Goal: Task Accomplishment & Management: Manage account settings

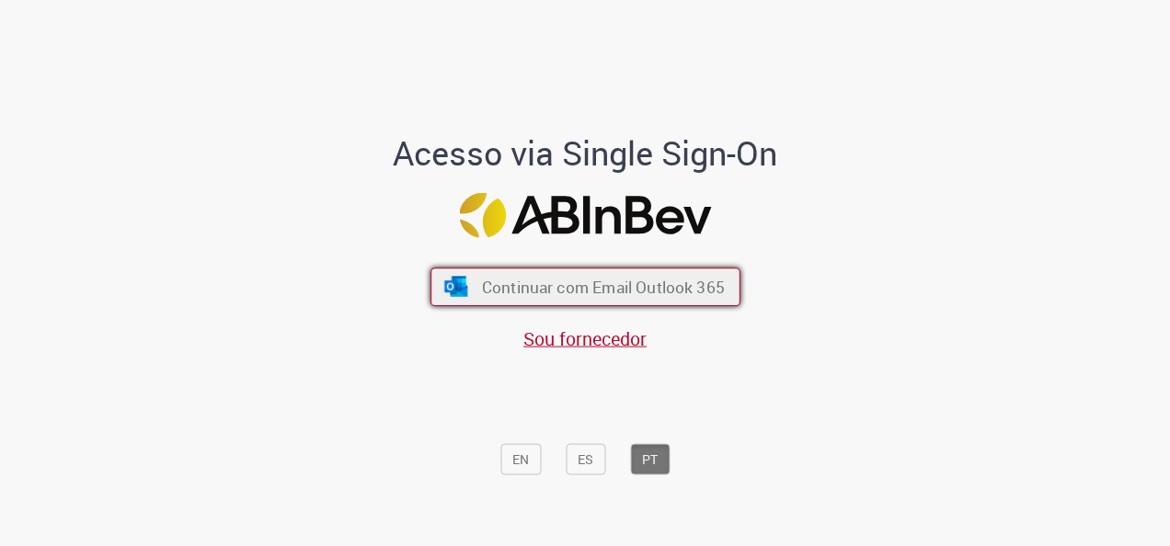
click at [631, 271] on button "Continuar com Email Outlook 365" at bounding box center [585, 287] width 310 height 39
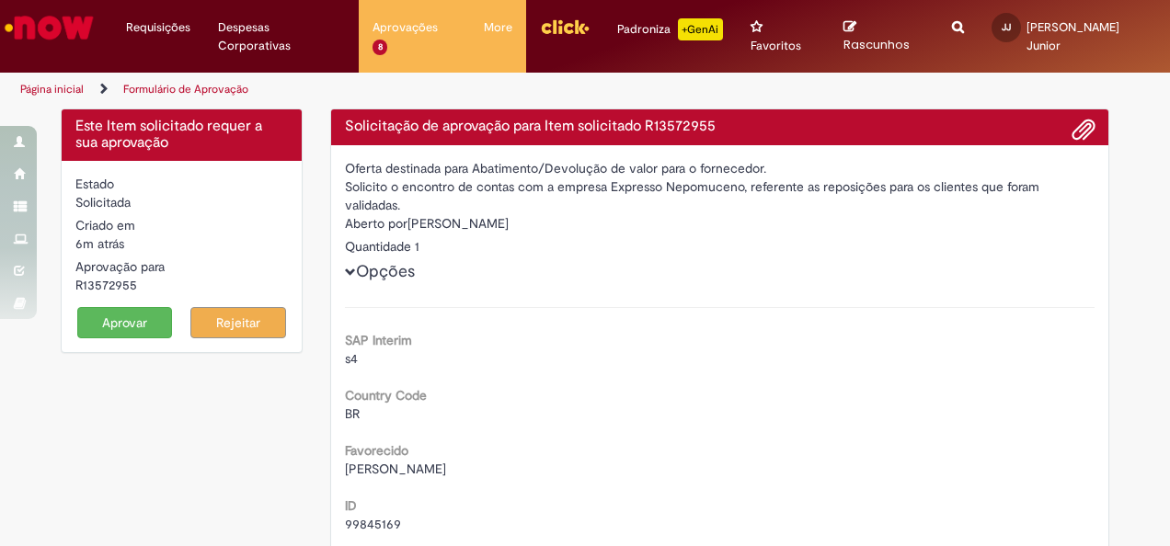
click at [107, 313] on button "Aprovar" at bounding box center [125, 322] width 96 height 31
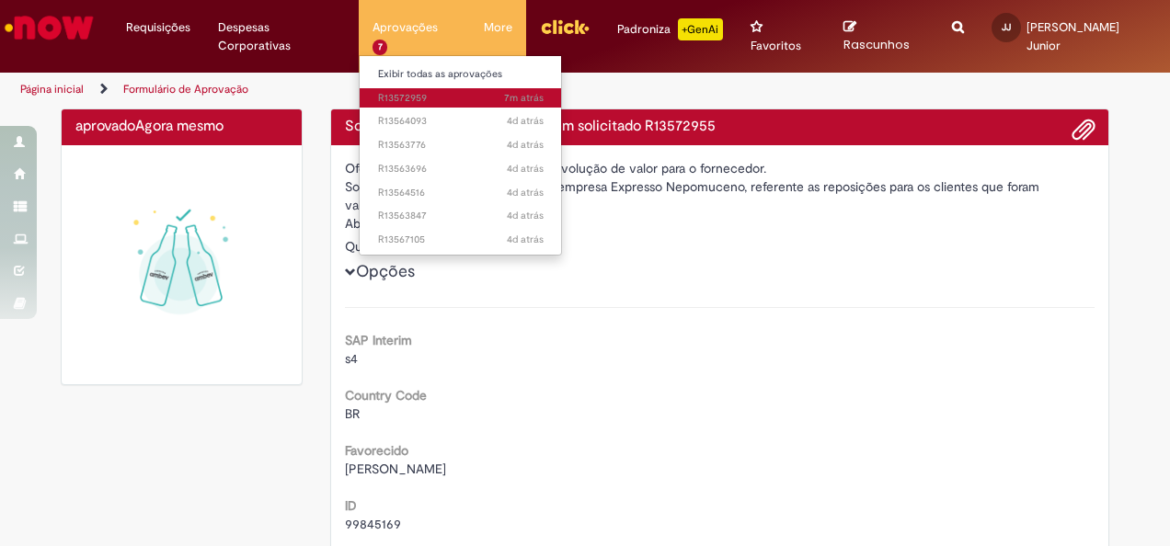
click at [430, 97] on span "7m atrás 7 minutos atrás R13572959" at bounding box center [461, 98] width 166 height 15
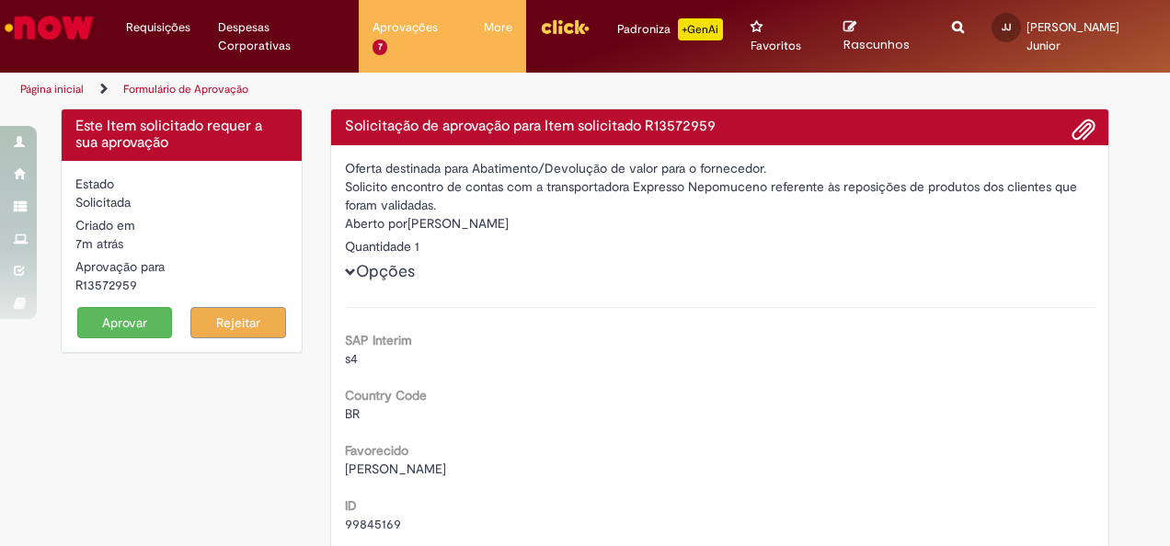
click at [139, 307] on button "Aprovar" at bounding box center [125, 322] width 96 height 31
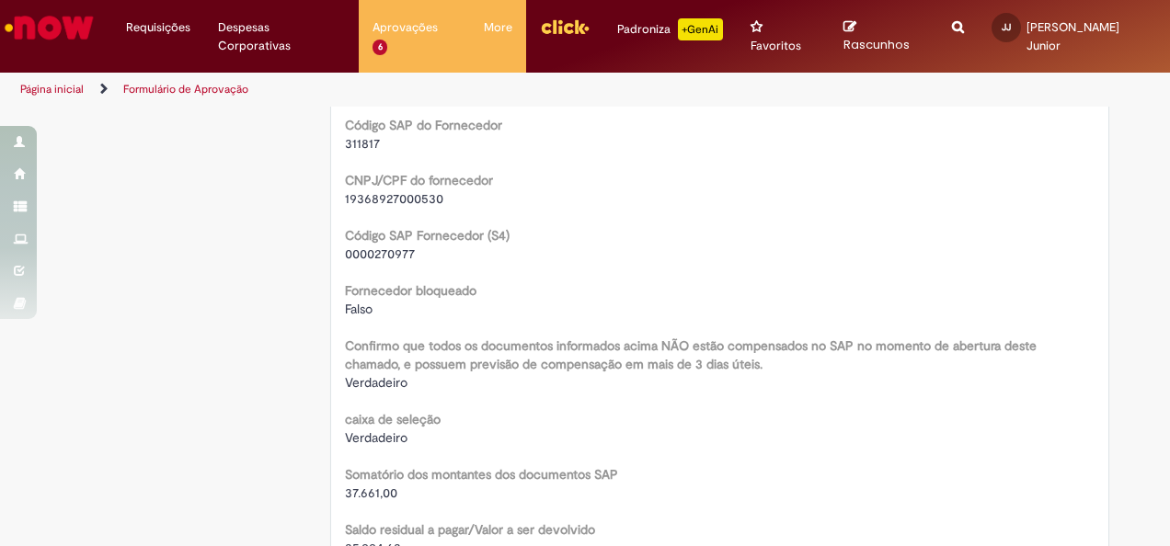
scroll to position [1379, 0]
